Goal: Task Accomplishment & Management: Complete application form

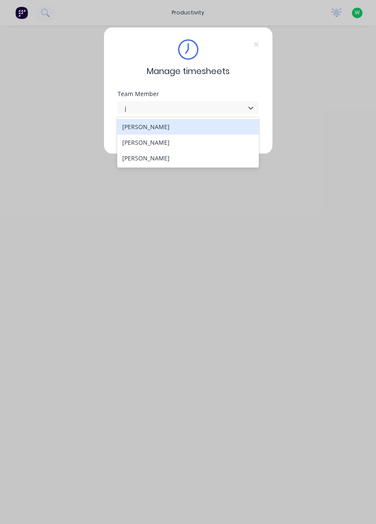
click at [146, 144] on div "[PERSON_NAME]" at bounding box center [188, 143] width 142 height 16
type input "j"
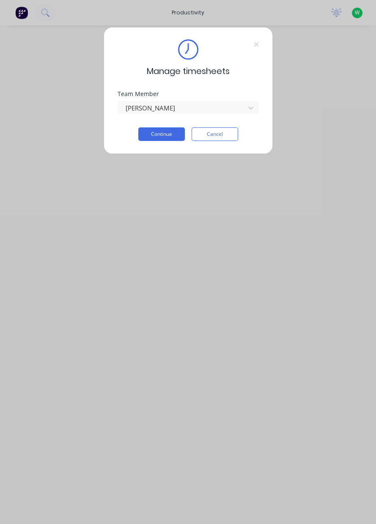
click at [158, 139] on button "Continue" at bounding box center [161, 134] width 47 height 14
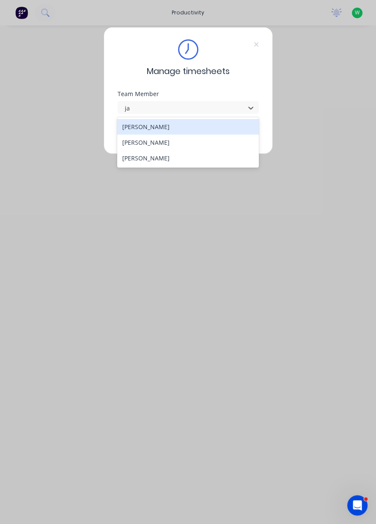
click at [138, 142] on div "[PERSON_NAME]" at bounding box center [188, 143] width 142 height 16
type input "ja"
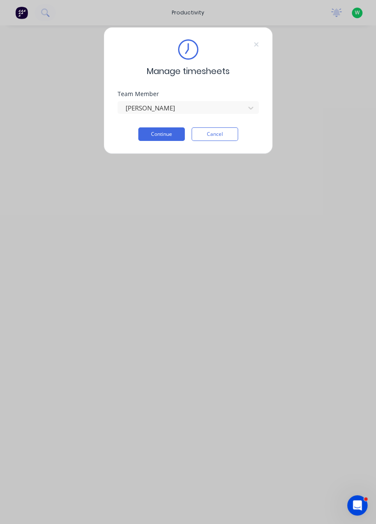
click at [160, 135] on button "Continue" at bounding box center [161, 134] width 47 height 14
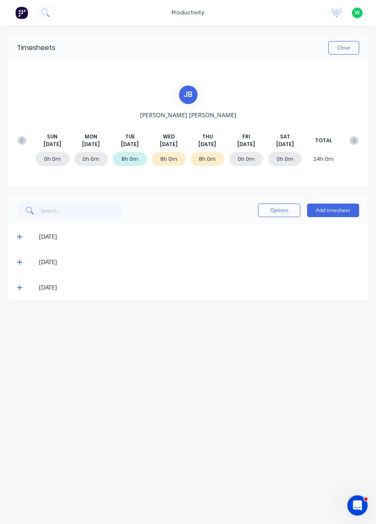
click at [335, 210] on button "Add timesheet" at bounding box center [333, 210] width 52 height 14
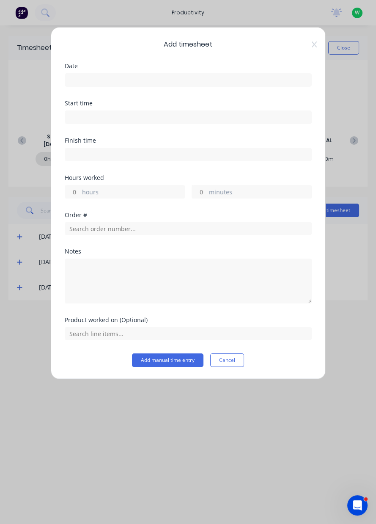
click at [83, 78] on input at bounding box center [188, 80] width 246 height 13
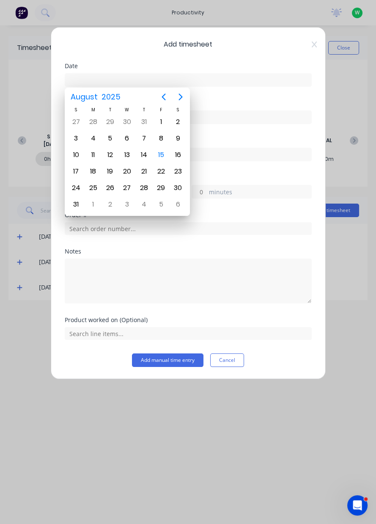
click at [162, 150] on div "15" at bounding box center [161, 154] width 13 height 13
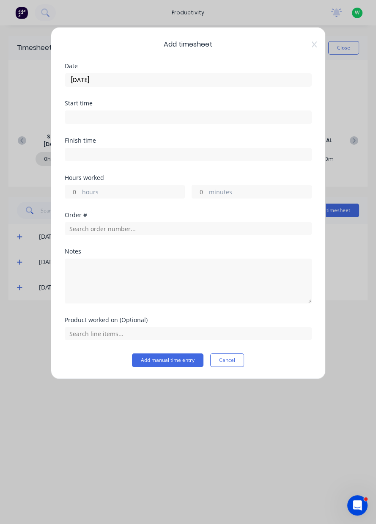
type input "[DATE]"
click at [119, 194] on label "hours" at bounding box center [133, 192] width 102 height 11
click at [80, 194] on input "hours" at bounding box center [72, 191] width 15 height 13
type input "8"
click at [149, 229] on input "text" at bounding box center [188, 228] width 247 height 13
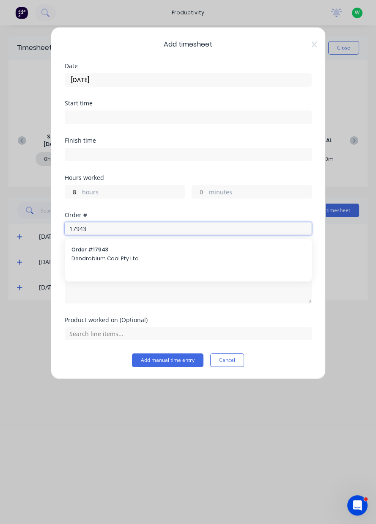
type input "17943"
click at [126, 261] on span "Dendrobium Coal Pty Ltd" at bounding box center [187, 259] width 233 height 8
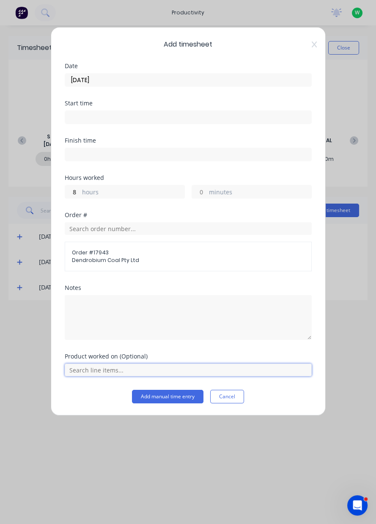
click at [97, 371] on input "text" at bounding box center [188, 369] width 247 height 13
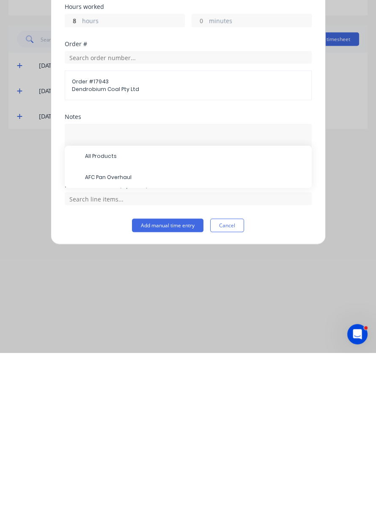
click at [100, 347] on span "AFC Pan Overhaul" at bounding box center [195, 349] width 220 height 8
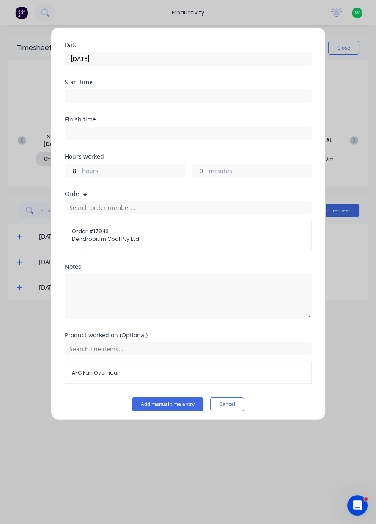
scroll to position [22, 0]
click at [156, 402] on button "Add manual time entry" at bounding box center [167, 403] width 71 height 14
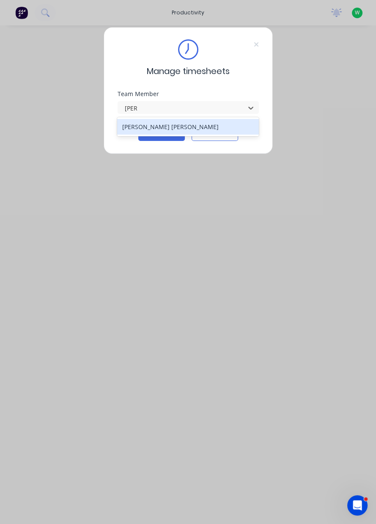
click at [221, 130] on div "[PERSON_NAME] [PERSON_NAME]" at bounding box center [188, 127] width 142 height 16
type input "[PERSON_NAME]"
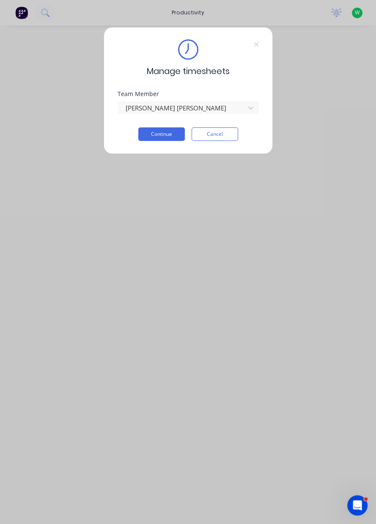
click at [165, 136] on button "Continue" at bounding box center [161, 134] width 47 height 14
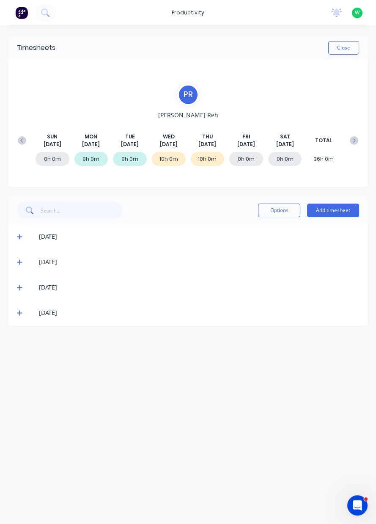
click at [337, 212] on button "Add timesheet" at bounding box center [333, 210] width 52 height 14
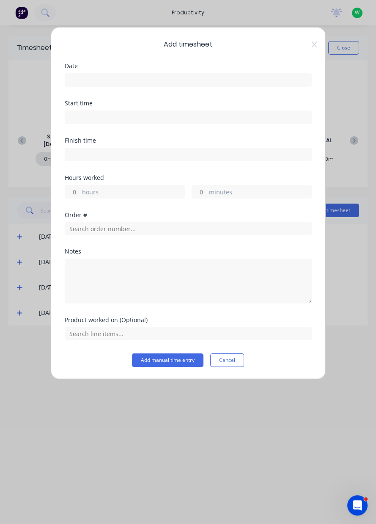
click at [280, 80] on input at bounding box center [188, 80] width 246 height 13
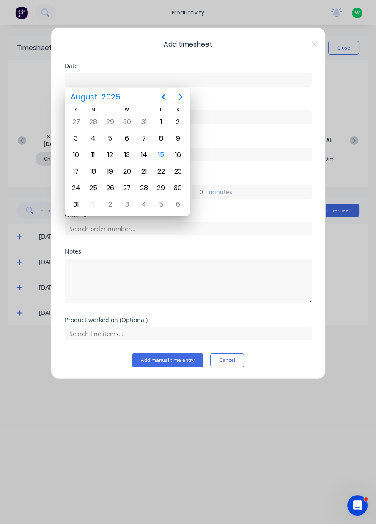
click at [162, 156] on div "15" at bounding box center [161, 154] width 13 height 13
type input "[DATE]"
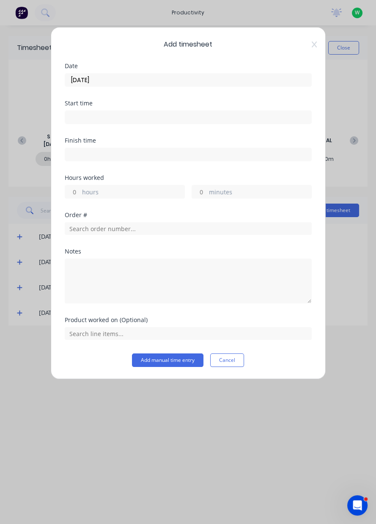
click at [128, 194] on label "hours" at bounding box center [133, 192] width 102 height 11
click at [80, 194] on input "hours" at bounding box center [72, 191] width 15 height 13
type input "8"
click at [257, 229] on input "text" at bounding box center [188, 228] width 247 height 13
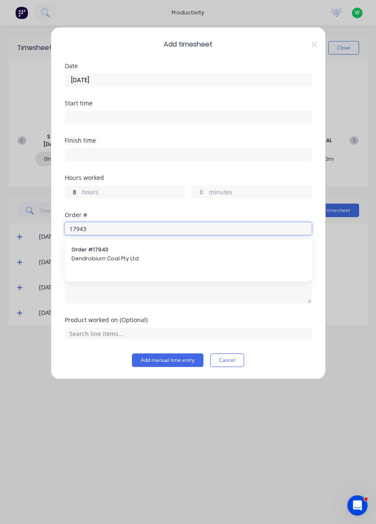
type input "17943"
click at [239, 262] on div "Order # 17943 Dendrobium Coal Pty Ltd" at bounding box center [187, 255] width 233 height 18
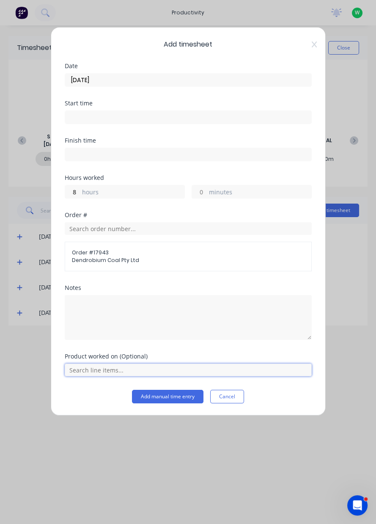
click at [292, 368] on input "text" at bounding box center [188, 369] width 247 height 13
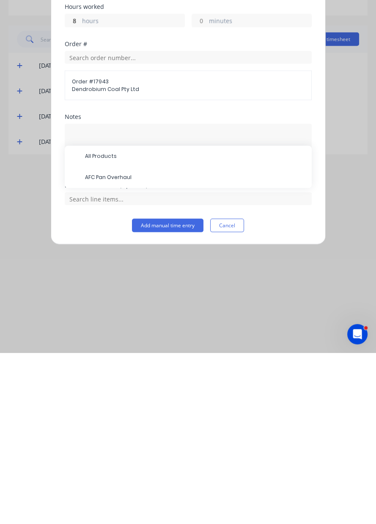
click at [235, 349] on span "AFC Pan Overhaul" at bounding box center [195, 349] width 220 height 8
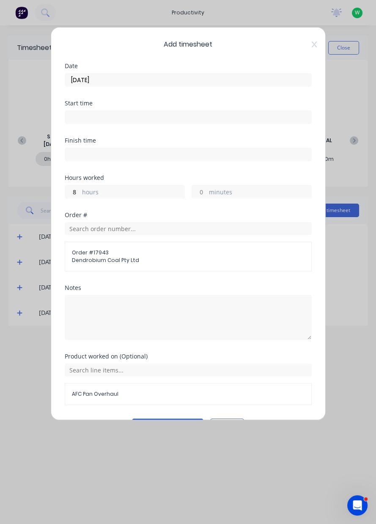
scroll to position [22, 0]
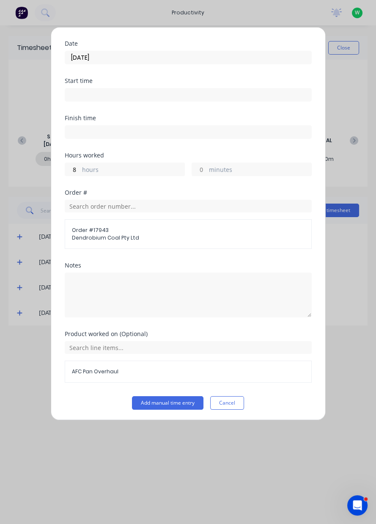
click at [185, 406] on button "Add manual time entry" at bounding box center [167, 403] width 71 height 14
